Goal: Task Accomplishment & Management: Manage account settings

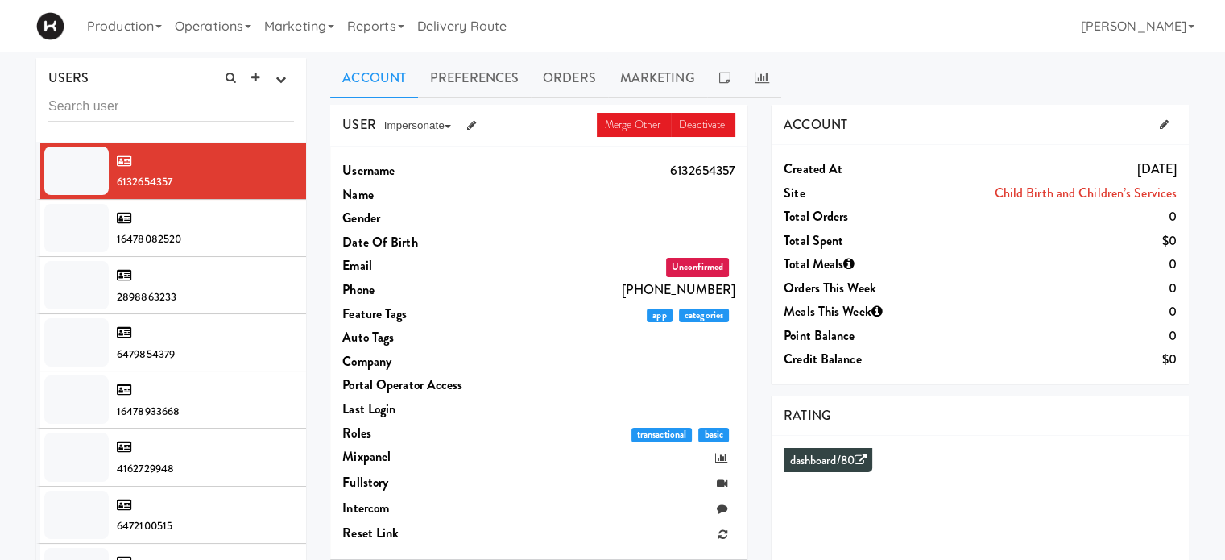
click at [126, 104] on input "text" at bounding box center [171, 107] width 246 height 30
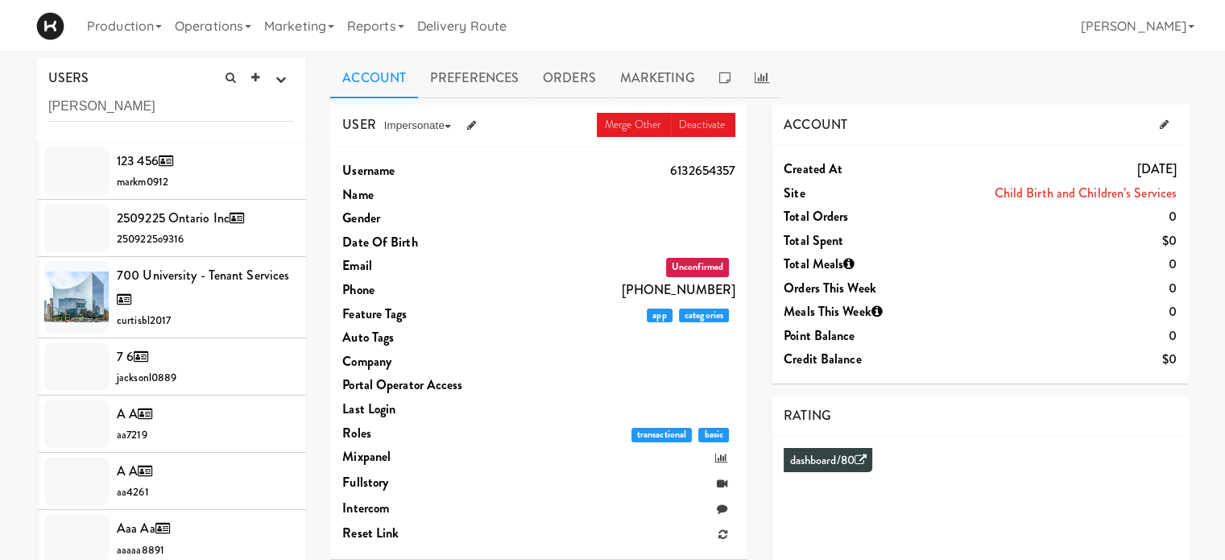
type input "[PERSON_NAME]"
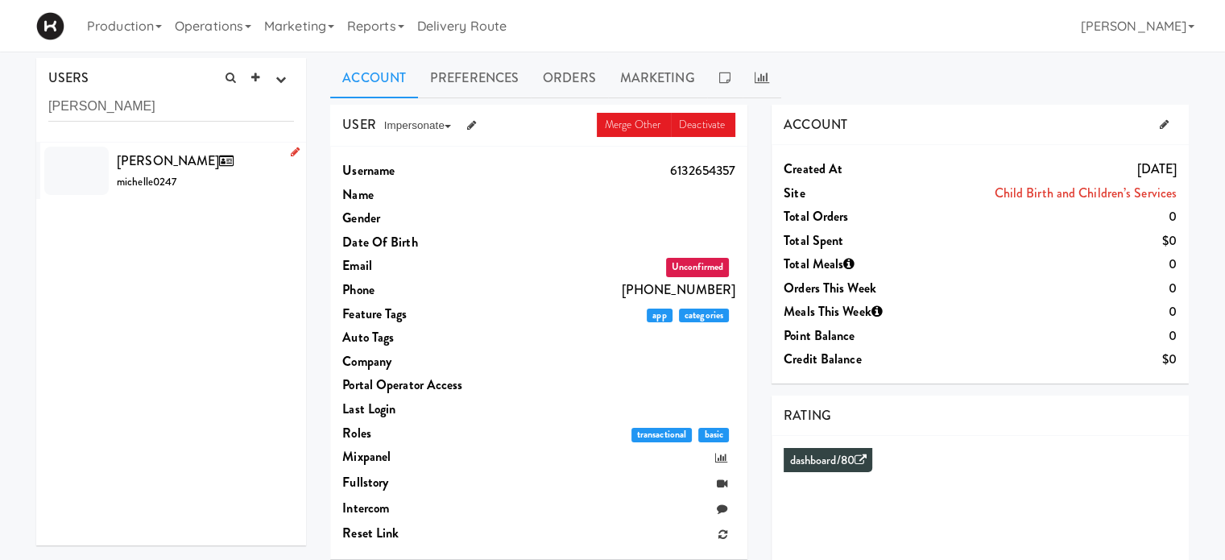
click at [161, 174] on span "michelle0247" at bounding box center [147, 181] width 60 height 15
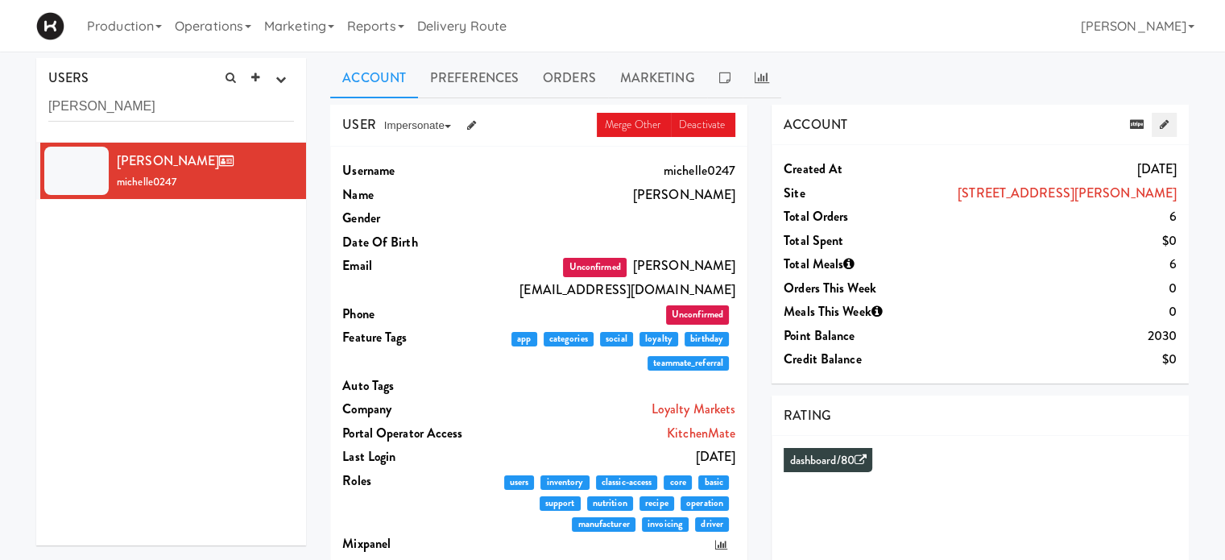
click at [1164, 117] on link at bounding box center [1164, 125] width 25 height 24
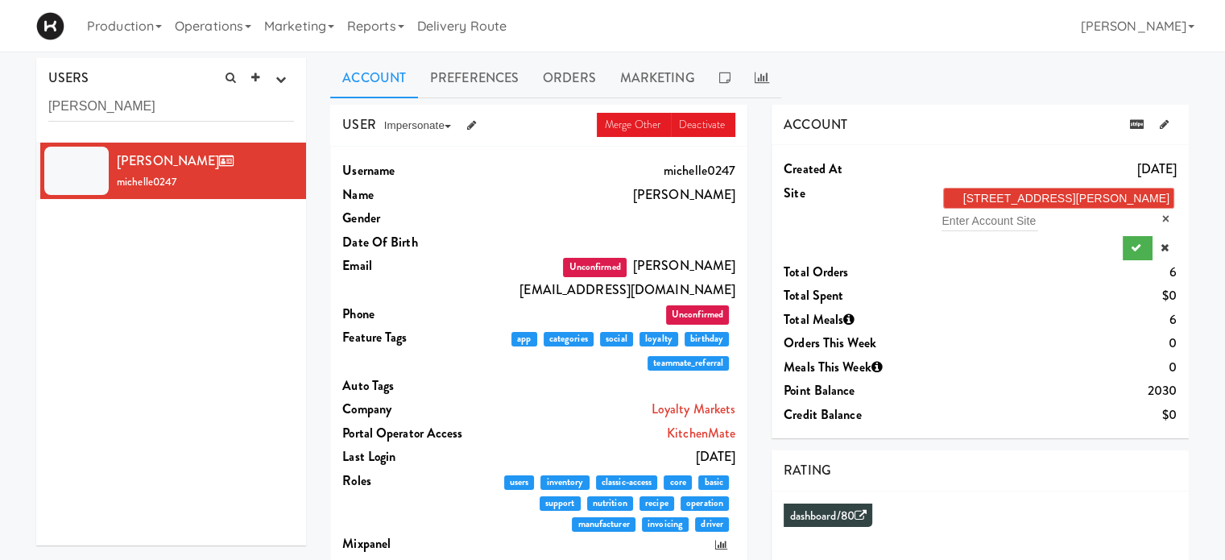
click at [1162, 212] on link "×" at bounding box center [1165, 219] width 7 height 14
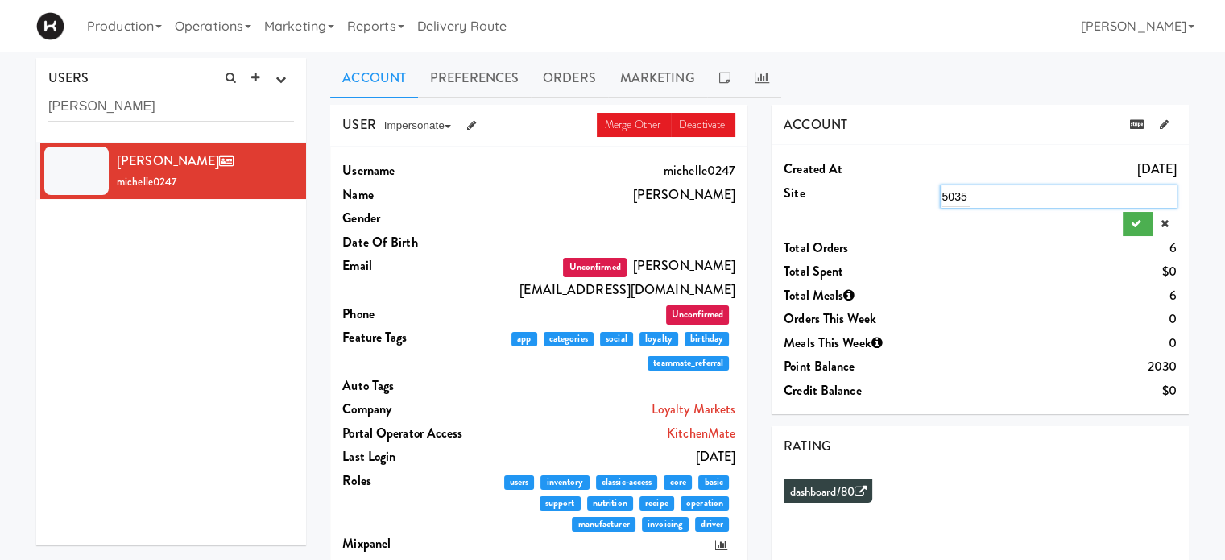
click at [1028, 196] on div "5035 5035" at bounding box center [1059, 196] width 236 height 23
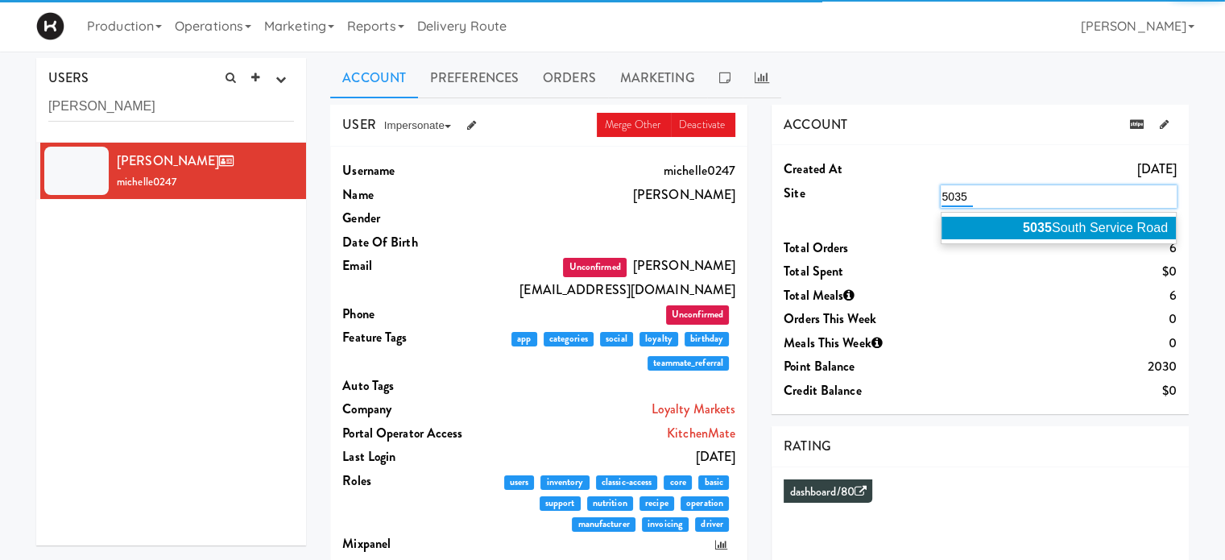
type input "5035"
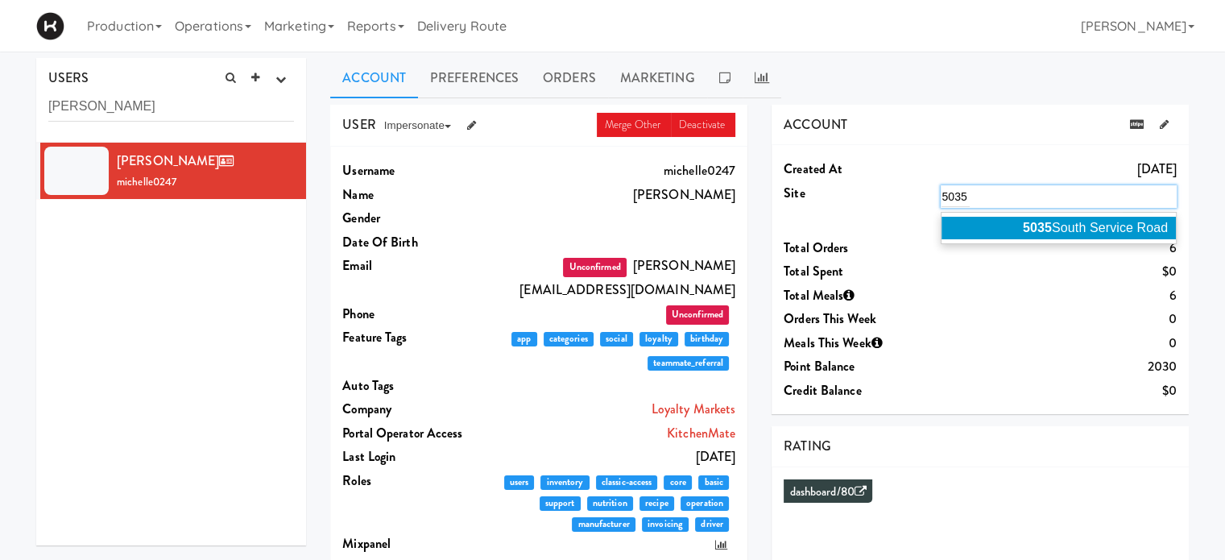
click at [1061, 221] on span "[STREET_ADDRESS]" at bounding box center [1095, 228] width 145 height 14
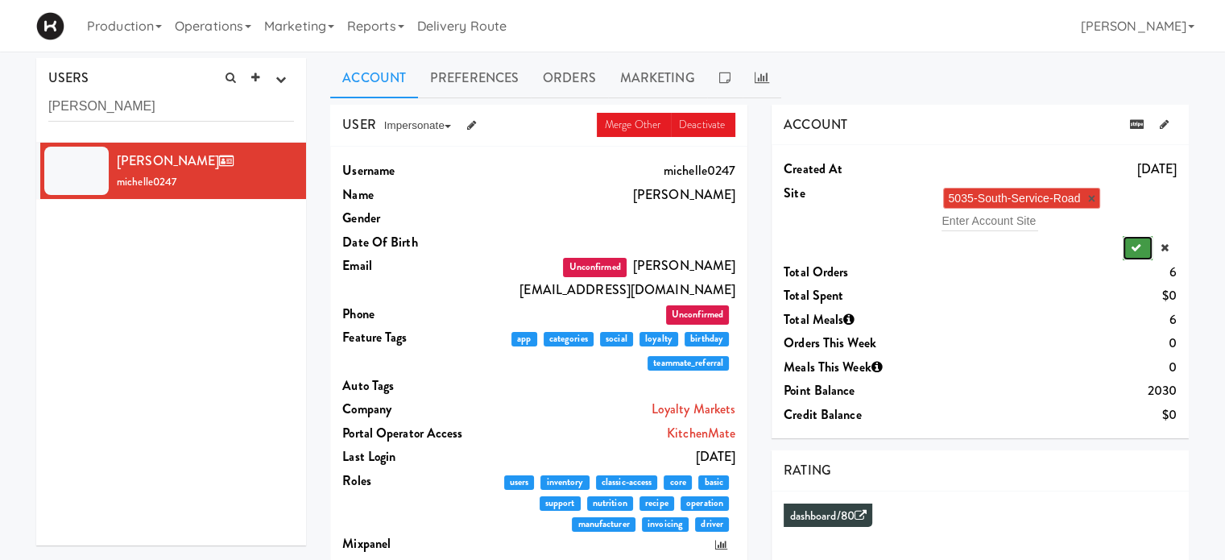
click at [1137, 242] on icon "submit" at bounding box center [1136, 247] width 10 height 10
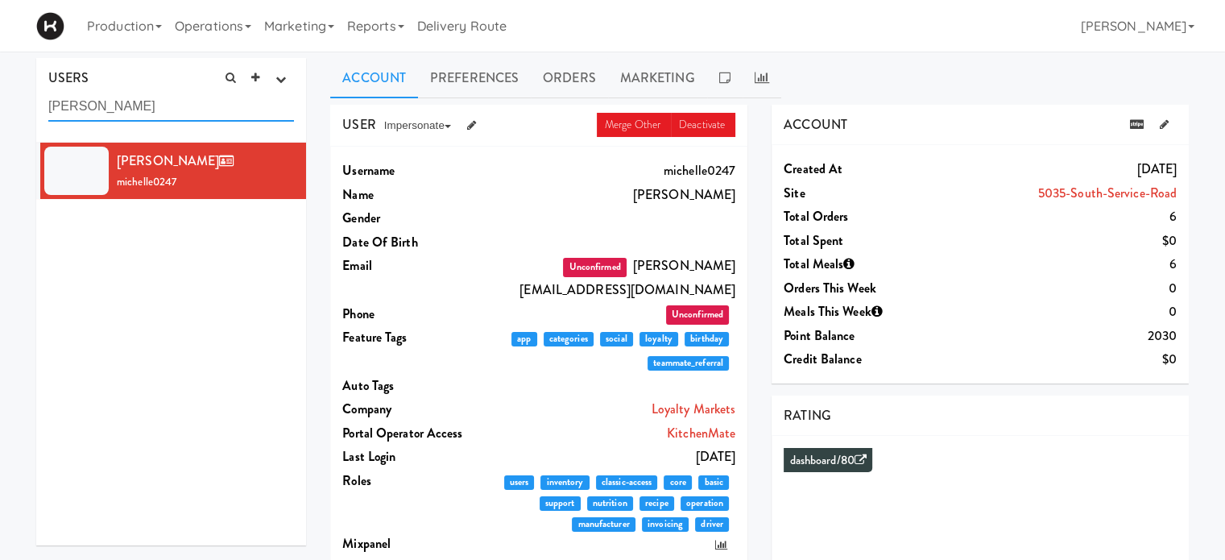
drag, startPoint x: 163, startPoint y: 107, endPoint x: 6, endPoint y: 114, distance: 156.4
click at [6, 114] on div "USERS active Ordered this week Didn't order this week 1 this week 2 this week 3…" at bounding box center [612, 468] width 1225 height 821
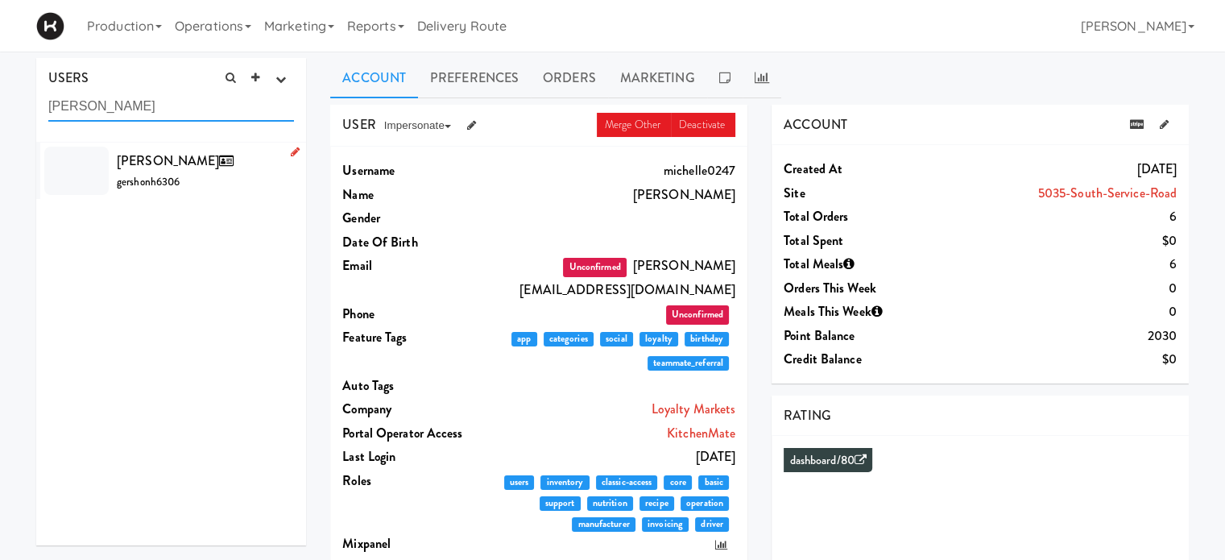
type input "[PERSON_NAME]"
click at [192, 171] on div "Gershon Hurwen gershonh6306" at bounding box center [205, 171] width 177 height 44
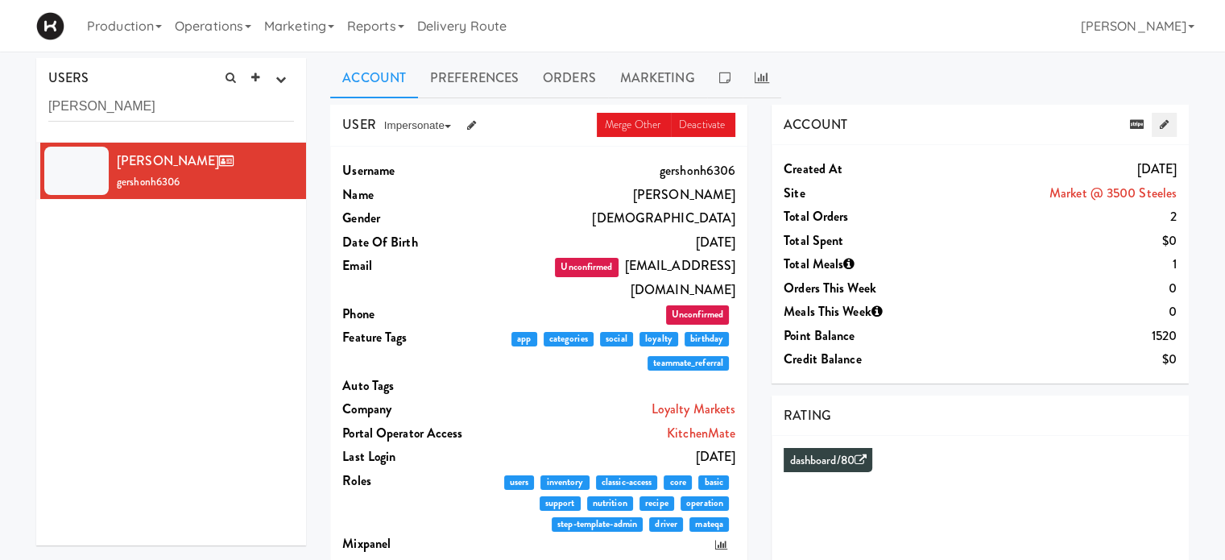
click at [1166, 124] on icon at bounding box center [1164, 124] width 9 height 10
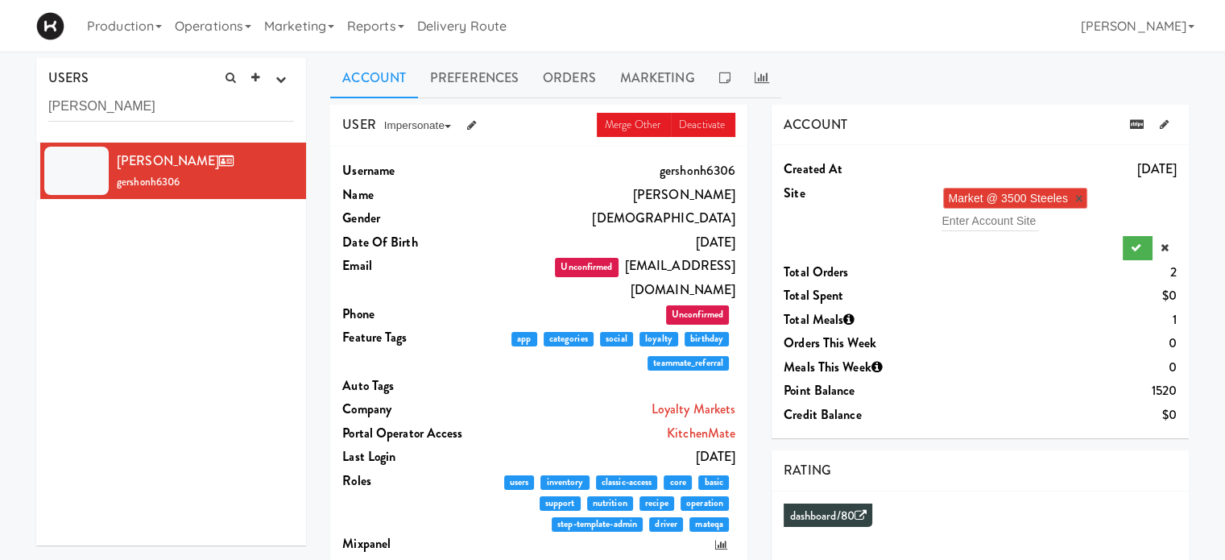
click at [1079, 197] on link "×" at bounding box center [1078, 199] width 7 height 14
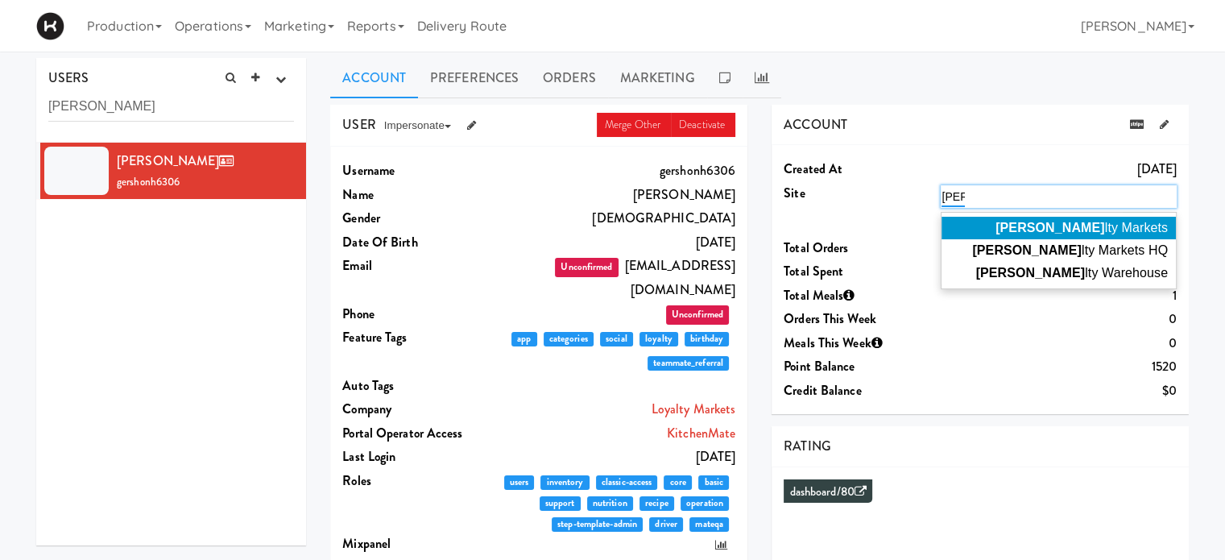
type input "[PERSON_NAME]"
click at [1116, 227] on span "[PERSON_NAME] lty Markets" at bounding box center [1082, 228] width 172 height 14
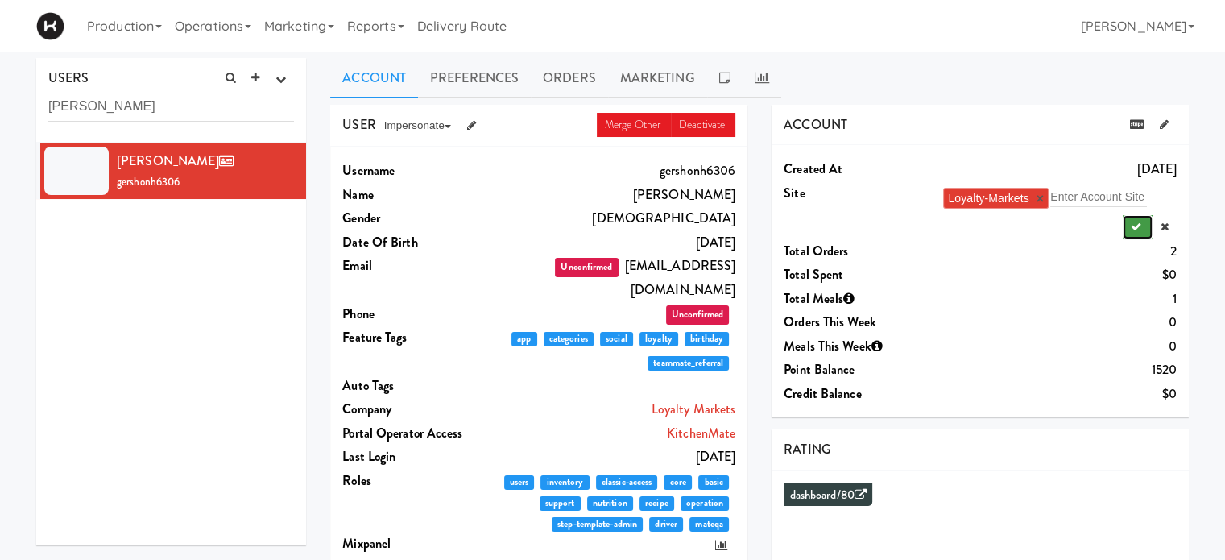
click at [1139, 222] on icon "submit" at bounding box center [1136, 227] width 10 height 10
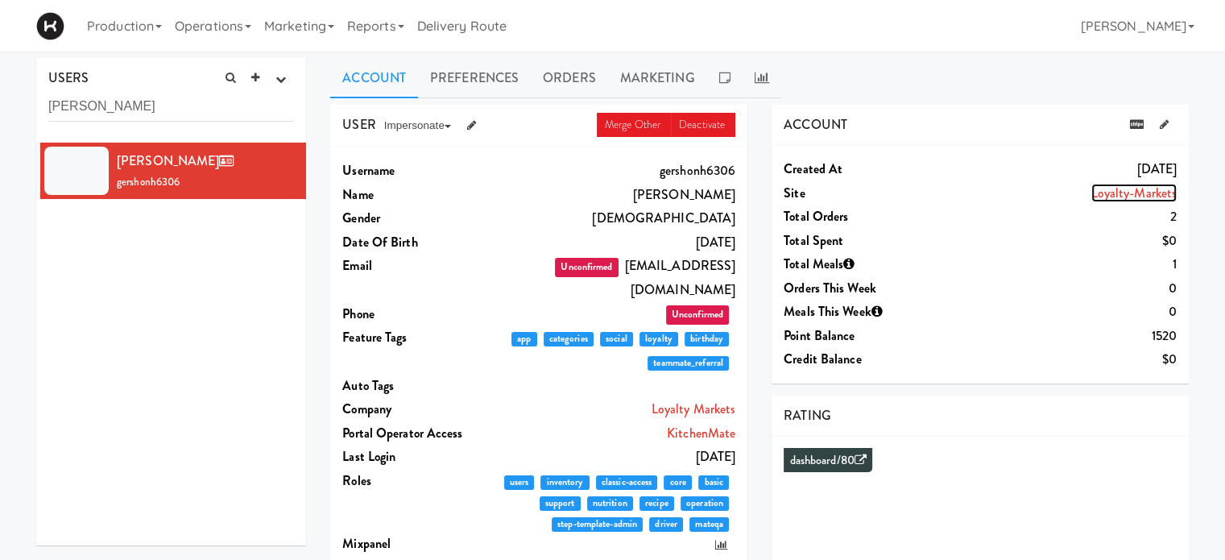
click at [1151, 189] on link "Loyalty-Markets" at bounding box center [1135, 193] width 86 height 19
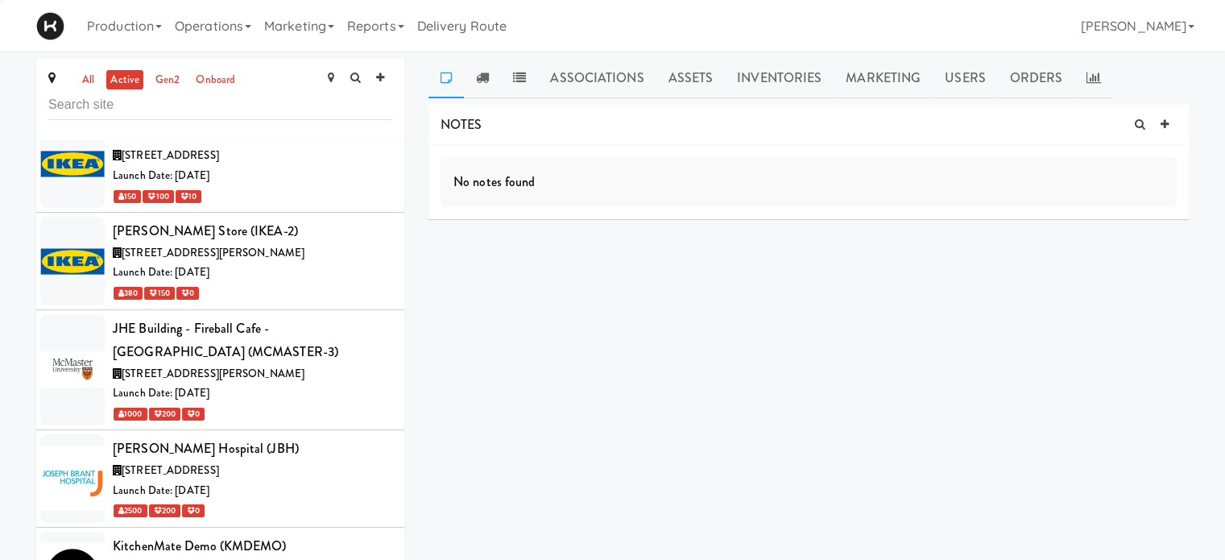
scroll to position [5281, 0]
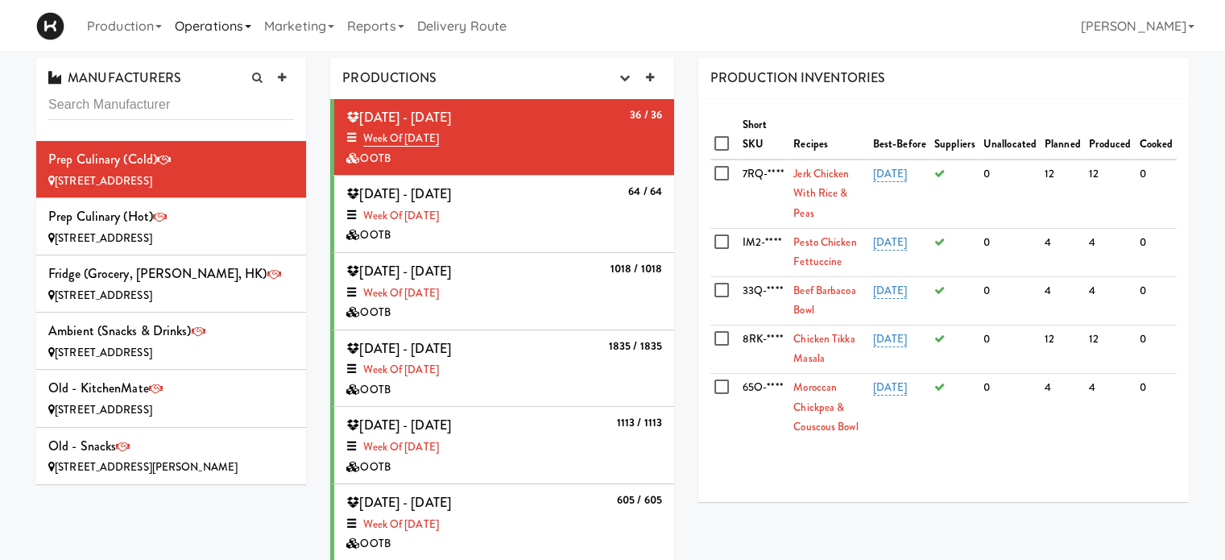
click at [240, 35] on link "Operations" at bounding box center [212, 26] width 89 height 52
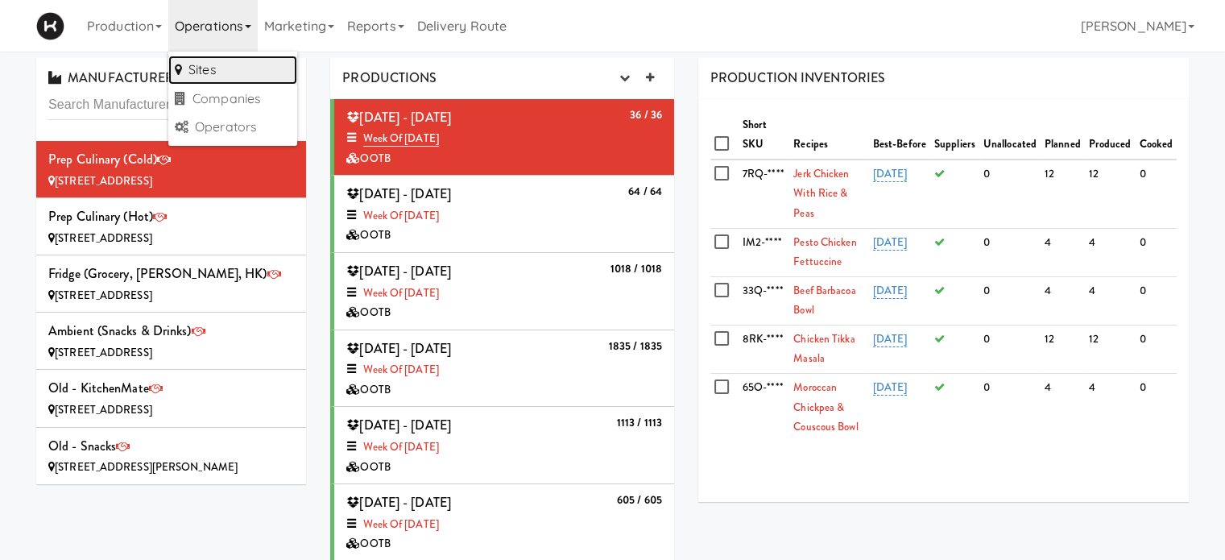
click at [230, 58] on link "Sites" at bounding box center [232, 70] width 129 height 29
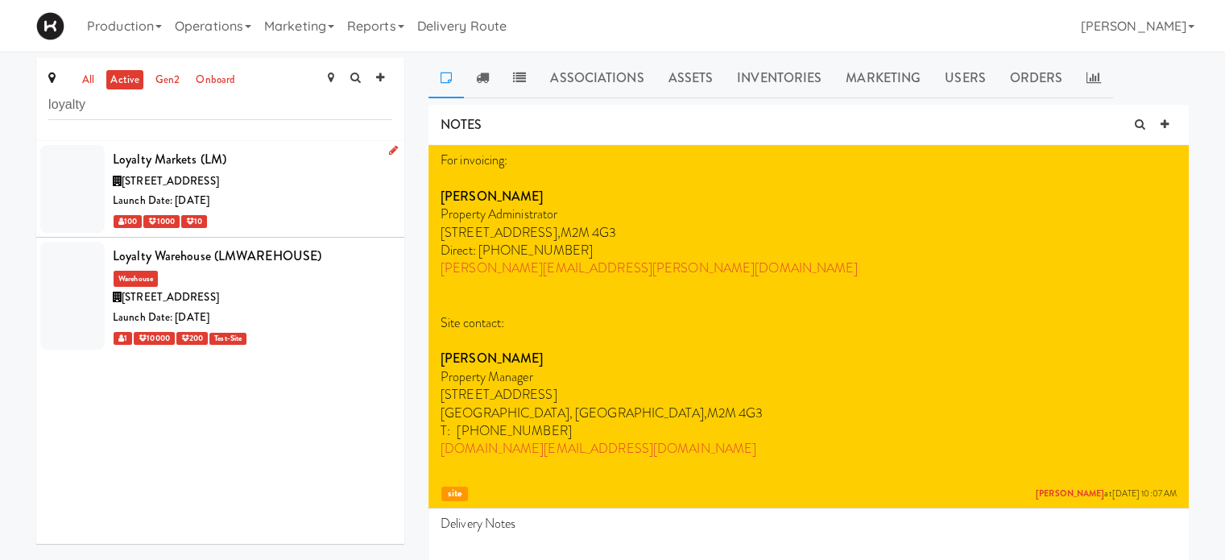
type input "loyalty"
click at [317, 196] on div "Launch Date: [DATE]" at bounding box center [253, 201] width 280 height 20
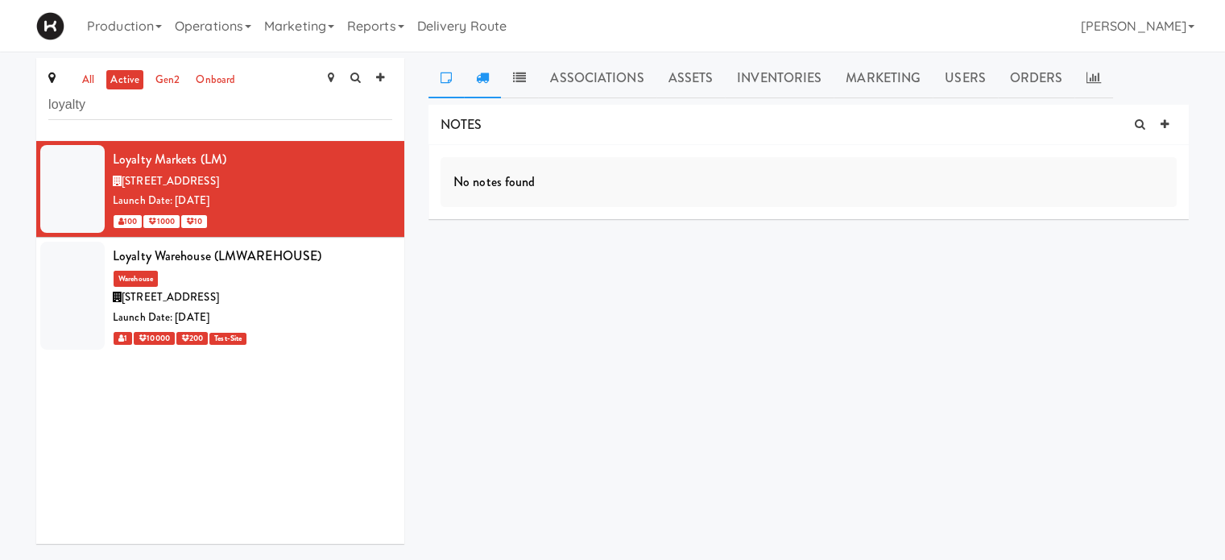
click at [490, 67] on link at bounding box center [482, 78] width 37 height 40
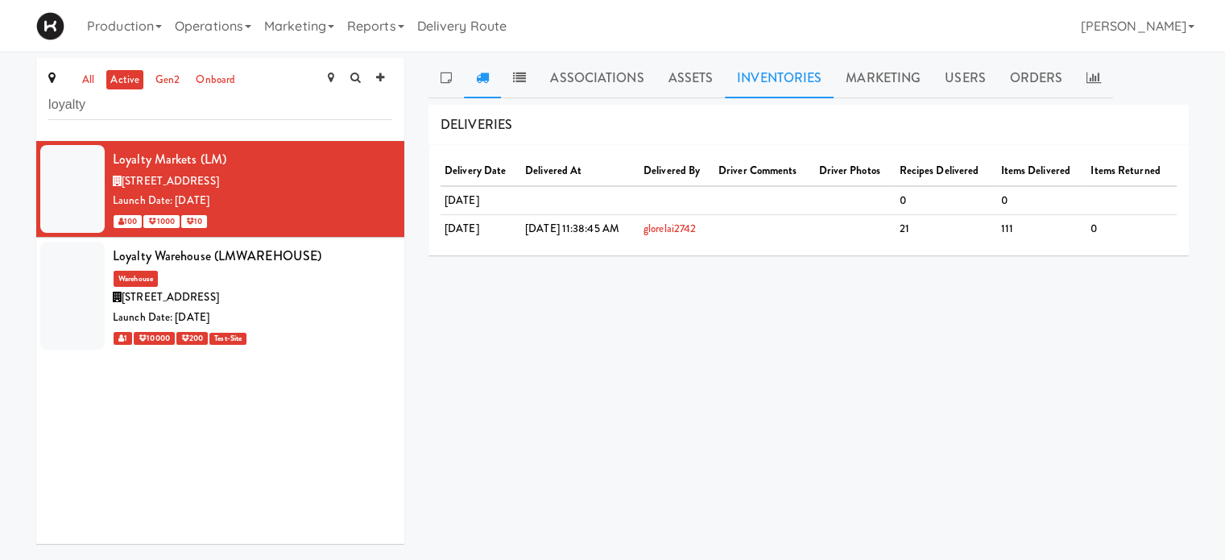
click at [773, 80] on link "Inventories" at bounding box center [779, 78] width 109 height 40
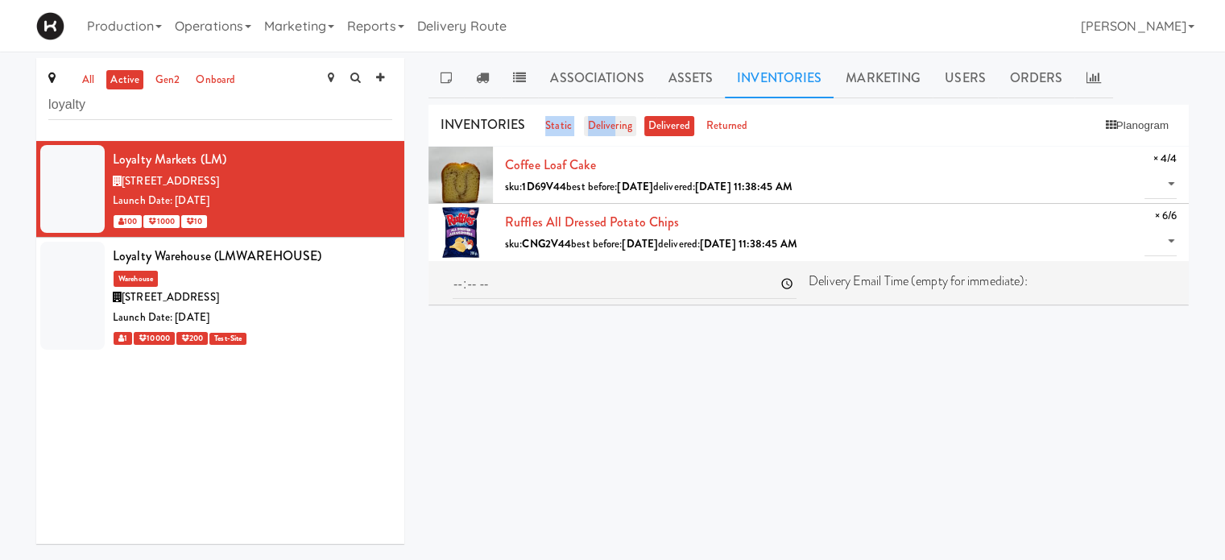
drag, startPoint x: 612, startPoint y: 112, endPoint x: 612, endPoint y: 122, distance: 9.7
click at [612, 122] on div "INVENTORIES static delivering delivered returned Planogram" at bounding box center [809, 126] width 760 height 43
click at [612, 122] on link "delivering" at bounding box center [610, 126] width 52 height 20
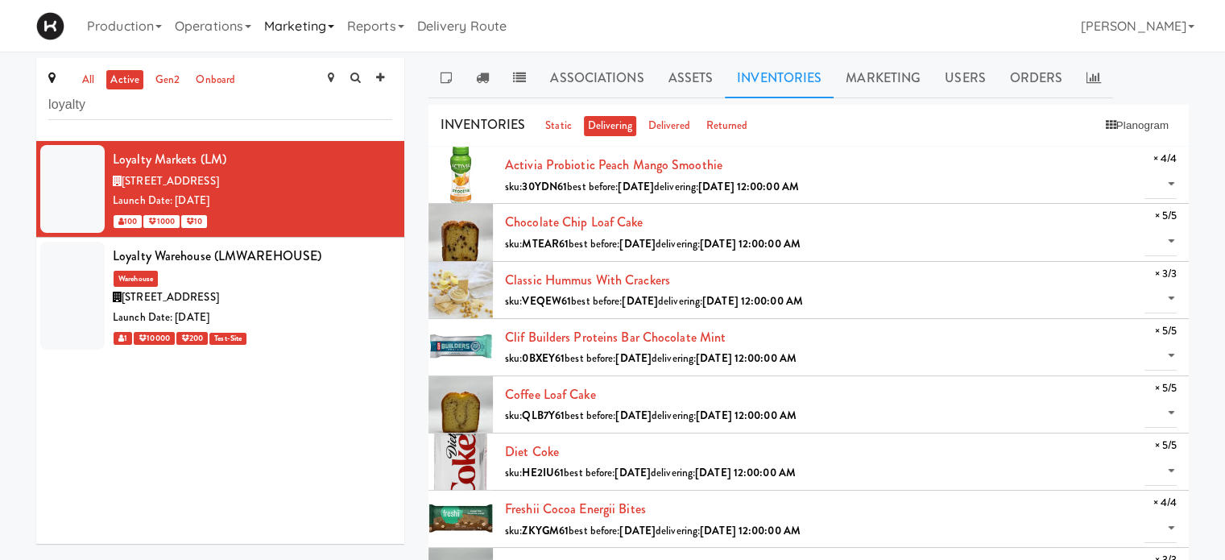
click at [321, 23] on link "Marketing" at bounding box center [299, 26] width 83 height 52
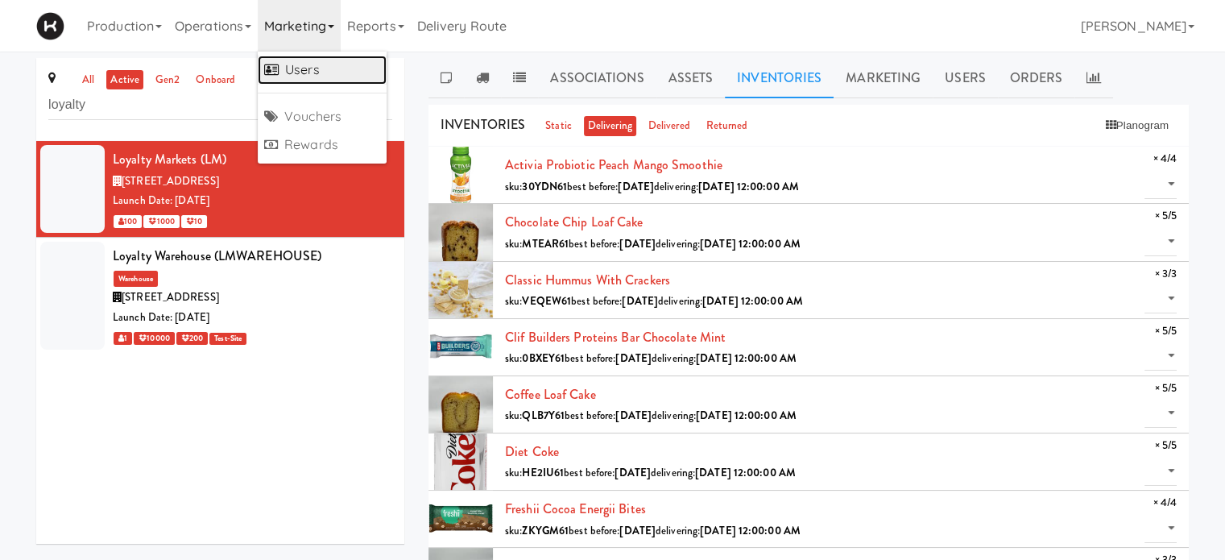
click at [319, 68] on link "Users" at bounding box center [322, 70] width 129 height 29
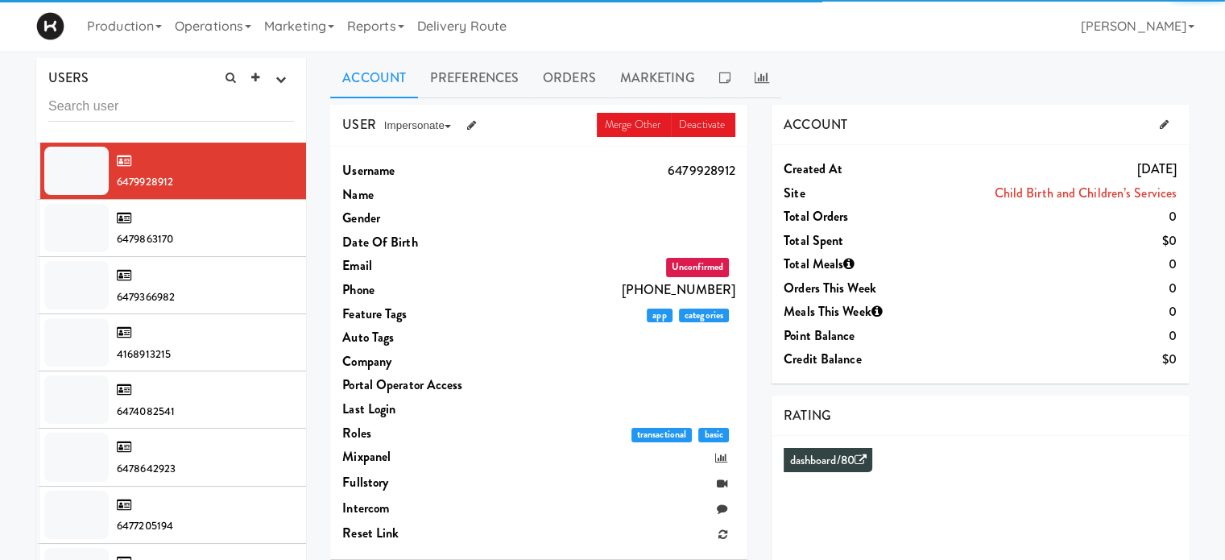
click at [155, 114] on input "text" at bounding box center [171, 107] width 246 height 30
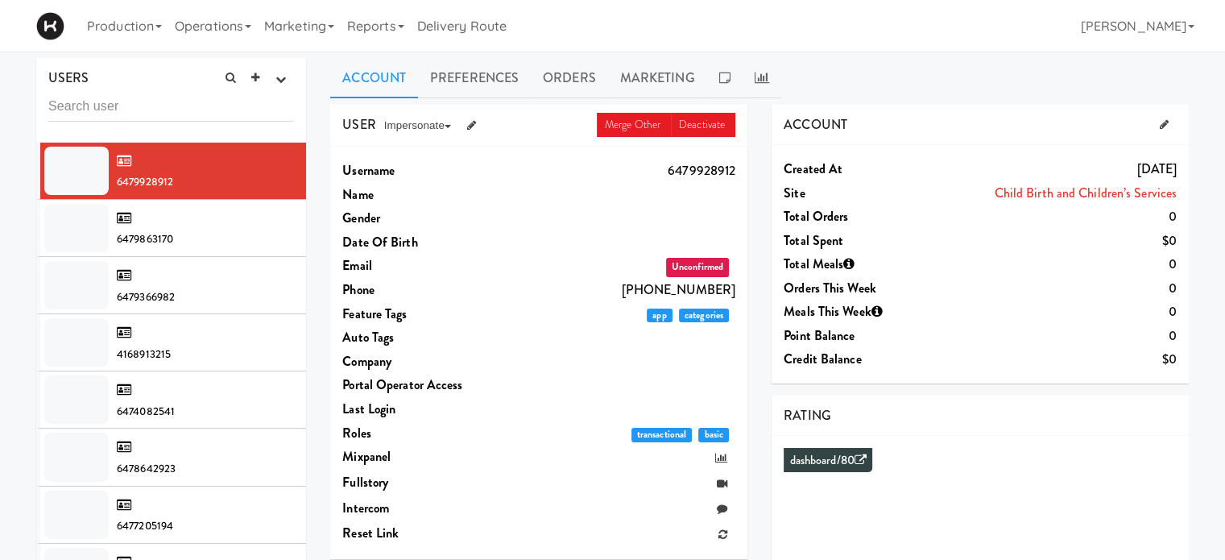
type input "u"
